Goal: Task Accomplishment & Management: Use online tool/utility

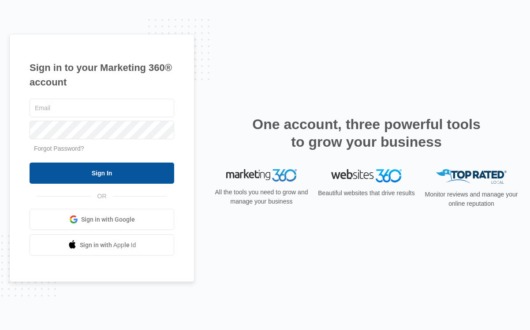
type input "[EMAIL_ADDRESS][DOMAIN_NAME]"
click at [110, 171] on input "Sign In" at bounding box center [102, 173] width 145 height 21
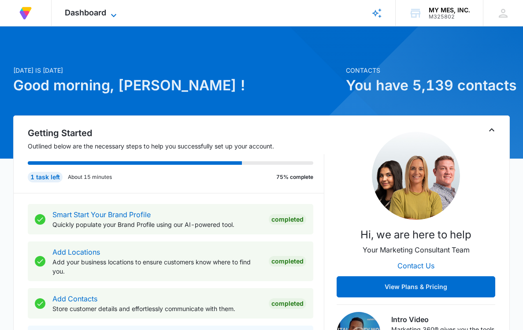
click at [101, 10] on span "Dashboard" at bounding box center [85, 12] width 41 height 9
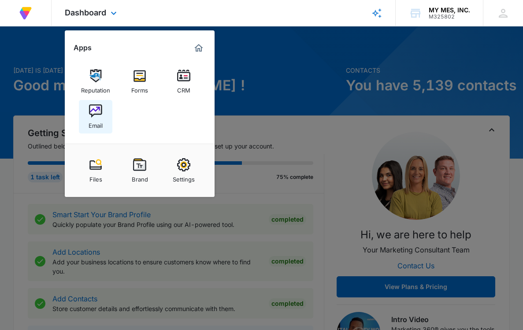
click at [98, 108] on img at bounding box center [95, 110] width 13 height 13
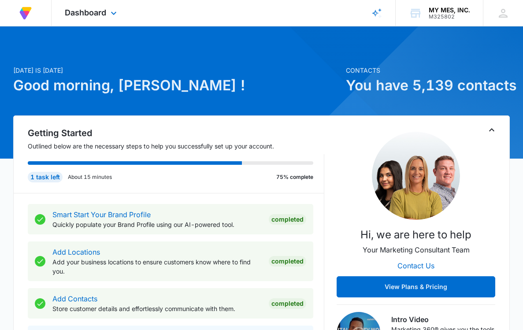
click at [93, 7] on div "Dashboard Apps Reputation Forms CRM Email Files Brand Settings" at bounding box center [92, 13] width 81 height 26
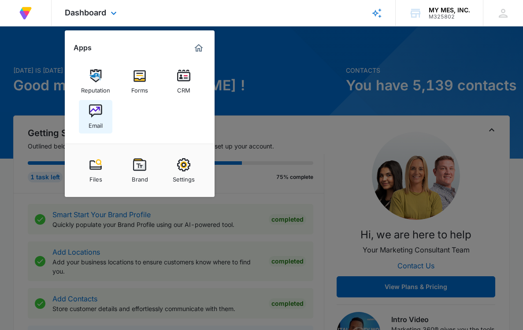
click at [91, 115] on img at bounding box center [95, 110] width 13 height 13
